Goal: Complete application form

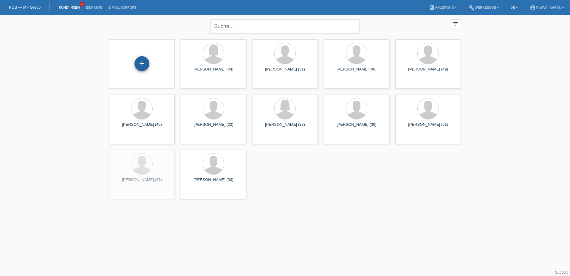
click at [143, 67] on div "+" at bounding box center [142, 63] width 15 height 15
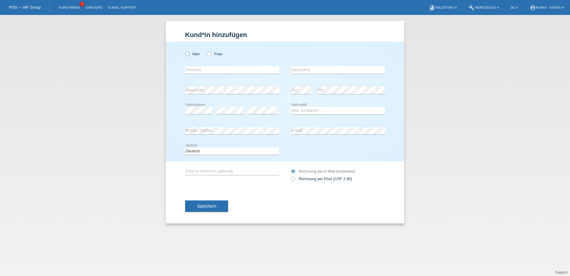
click at [198, 54] on label "Herr" at bounding box center [192, 54] width 15 height 4
click at [189, 54] on input "Herr" at bounding box center [187, 54] width 4 height 4
radio input "true"
click at [208, 67] on input "text" at bounding box center [232, 69] width 94 height 7
type input "Fehmi"
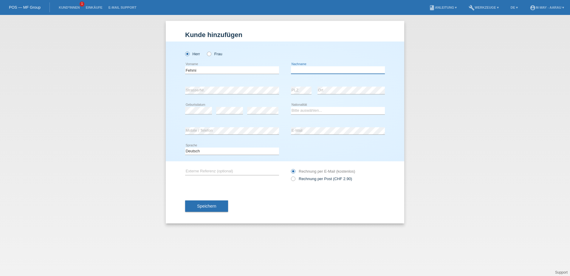
click at [304, 68] on input "text" at bounding box center [338, 69] width 94 height 7
type input "Sinani"
click at [325, 111] on select "Bitte auswählen... Schweiz Deutschland Liechtenstein Österreich ------------ Af…" at bounding box center [338, 110] width 94 height 7
select select "RS"
click at [291, 107] on select "Bitte auswählen... Schweiz Deutschland Liechtenstein Österreich ------------ Af…" at bounding box center [338, 110] width 94 height 7
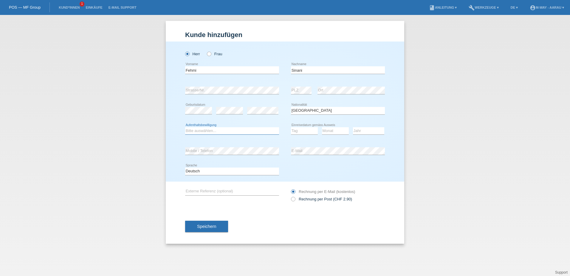
click at [211, 131] on select "Bitte auswählen... C B B - Flüchtlingsstatus Andere" at bounding box center [232, 130] width 94 height 7
select select "C"
click at [185, 127] on select "Bitte auswählen... C B B - Flüchtlingsstatus Andere" at bounding box center [232, 130] width 94 height 7
click at [293, 130] on select "Tag 01 02 03 04 05 06 07 08 09 10 11" at bounding box center [304, 130] width 27 height 7
select select "09"
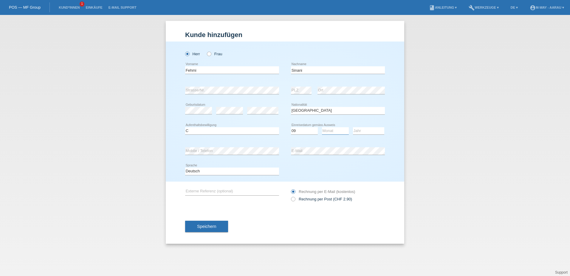
click at [338, 130] on select "Monat 01 02 03 04 05 06 07 08 09 10 11" at bounding box center [335, 130] width 27 height 7
select select "12"
click at [322, 127] on select "Monat 01 02 03 04 05 06 07 08 09 10 11" at bounding box center [335, 130] width 27 height 7
click at [369, 131] on select "Jahr 2025 2024 2023 2022 2021 2020 2019 2018 2017 2016 2015 2014 2013 2012 2011…" at bounding box center [368, 130] width 31 height 7
select select "1998"
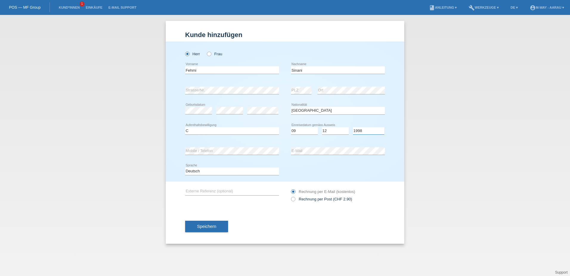
click at [353, 127] on select "Jahr 2025 2024 2023 2022 2021 2020 2019 2018 2017 2016 2015 2014 2013 2012 2011…" at bounding box center [368, 130] width 31 height 7
click at [213, 225] on span "Speichern" at bounding box center [206, 226] width 19 height 5
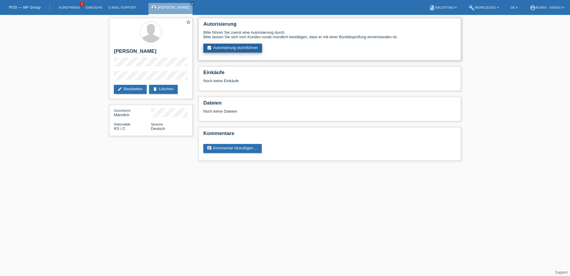
click at [233, 47] on link "assignment_turned_in Autorisierung durchführen" at bounding box center [232, 48] width 59 height 9
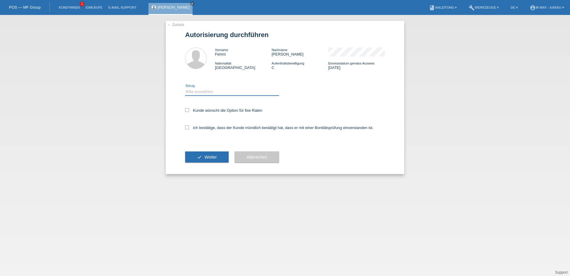
click at [207, 93] on select "Bitte auswählen CHF 1.00 - CHF 499.00 CHF 500.00 - CHF 1'999.00 CHF 2'000.00 - …" at bounding box center [232, 91] width 94 height 7
select select "3"
click at [185, 88] on select "Bitte auswählen CHF 1.00 - CHF 499.00 CHF 500.00 - CHF 1'999.00 CHF 2'000.00 - …" at bounding box center [232, 91] width 94 height 7
click at [187, 111] on icon at bounding box center [187, 110] width 4 height 4
click at [187, 111] on input "Kunde wünscht die Option für fixe Raten" at bounding box center [187, 110] width 4 height 4
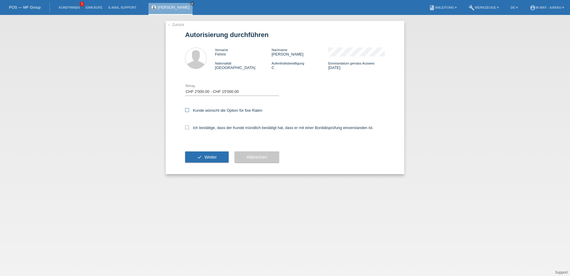
checkbox input "true"
click at [189, 128] on icon at bounding box center [187, 127] width 4 height 4
click at [189, 128] on input "Ich bestätige, dass der Kunde mündlich bestätigt hat, dass er mit einer Bonität…" at bounding box center [187, 127] width 4 height 4
checkbox input "true"
click at [203, 156] on button "check Weiter" at bounding box center [207, 156] width 44 height 11
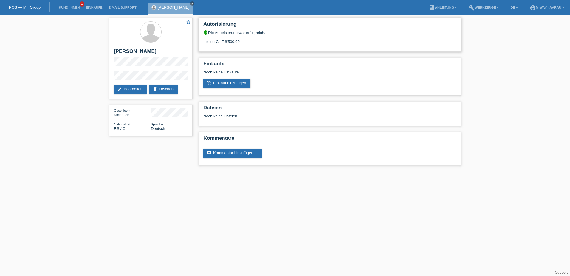
drag, startPoint x: 221, startPoint y: 40, endPoint x: 251, endPoint y: 40, distance: 29.5
click at [251, 40] on div "Limite: CHF 8'500.00" at bounding box center [329, 39] width 253 height 9
click at [333, 41] on div "Limite: CHF 8'500.00" at bounding box center [329, 39] width 253 height 9
